Goal: Find specific page/section: Find specific page/section

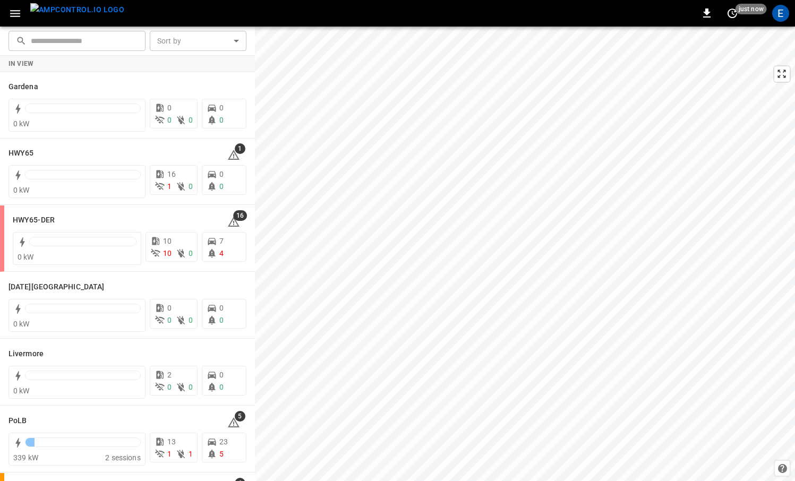
click at [100, 16] on img "menu" at bounding box center [77, 9] width 94 height 13
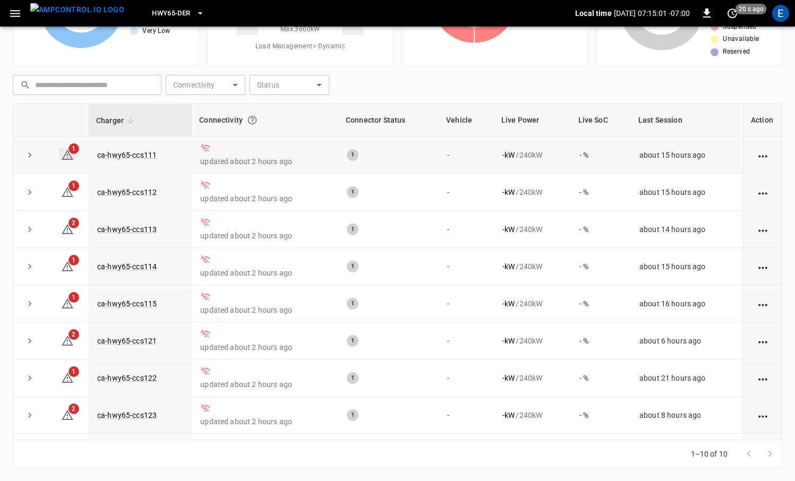
click at [70, 151] on span "1" at bounding box center [74, 148] width 11 height 11
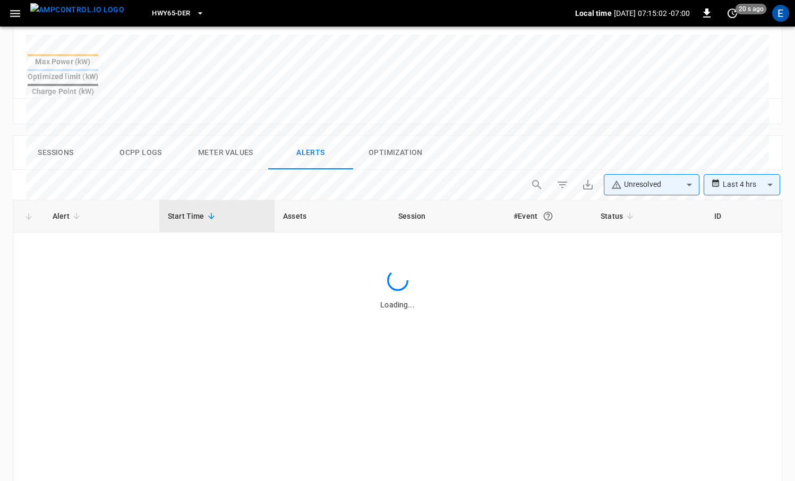
scroll to position [495, 0]
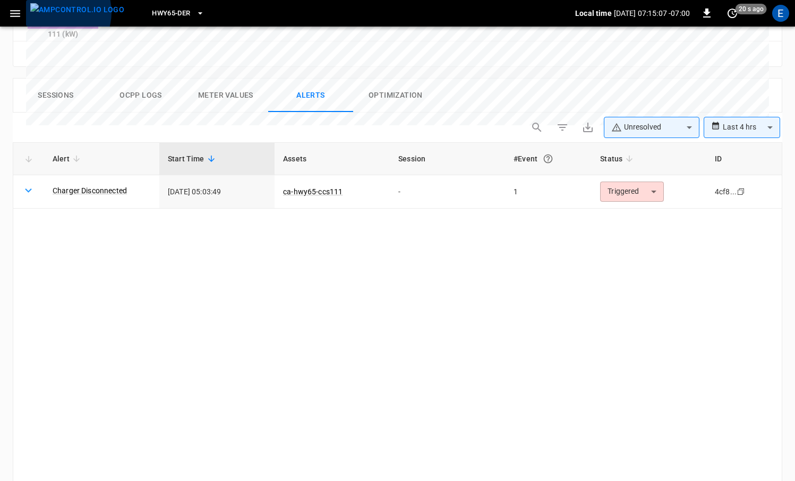
click at [54, 12] on img "menu" at bounding box center [77, 9] width 94 height 13
